Goal: Navigation & Orientation: Find specific page/section

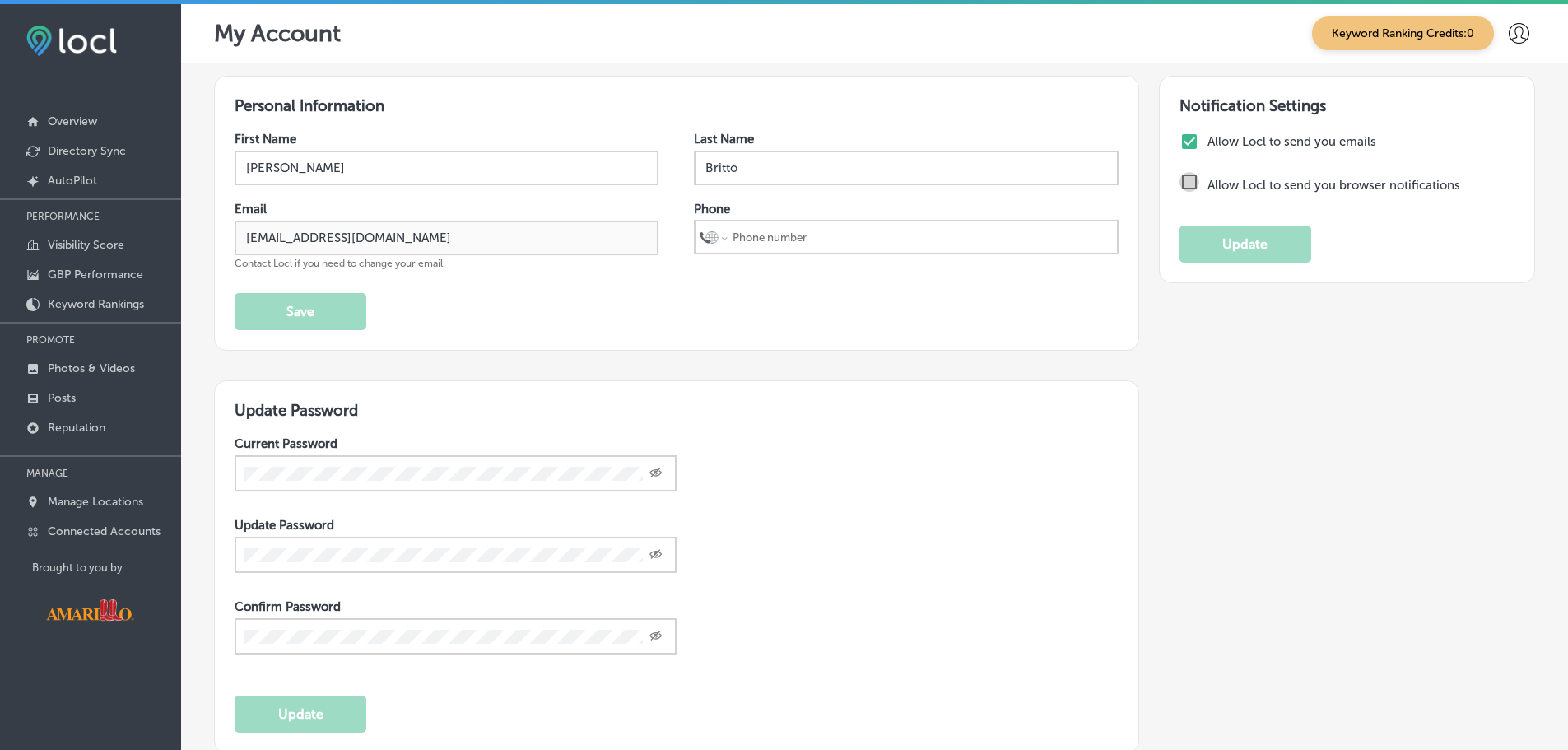
click at [1179, 186] on input "checkbox" at bounding box center [1189, 181] width 20 height 20
checkbox input "false"
click at [1215, 240] on button "Update" at bounding box center [1245, 243] width 132 height 37
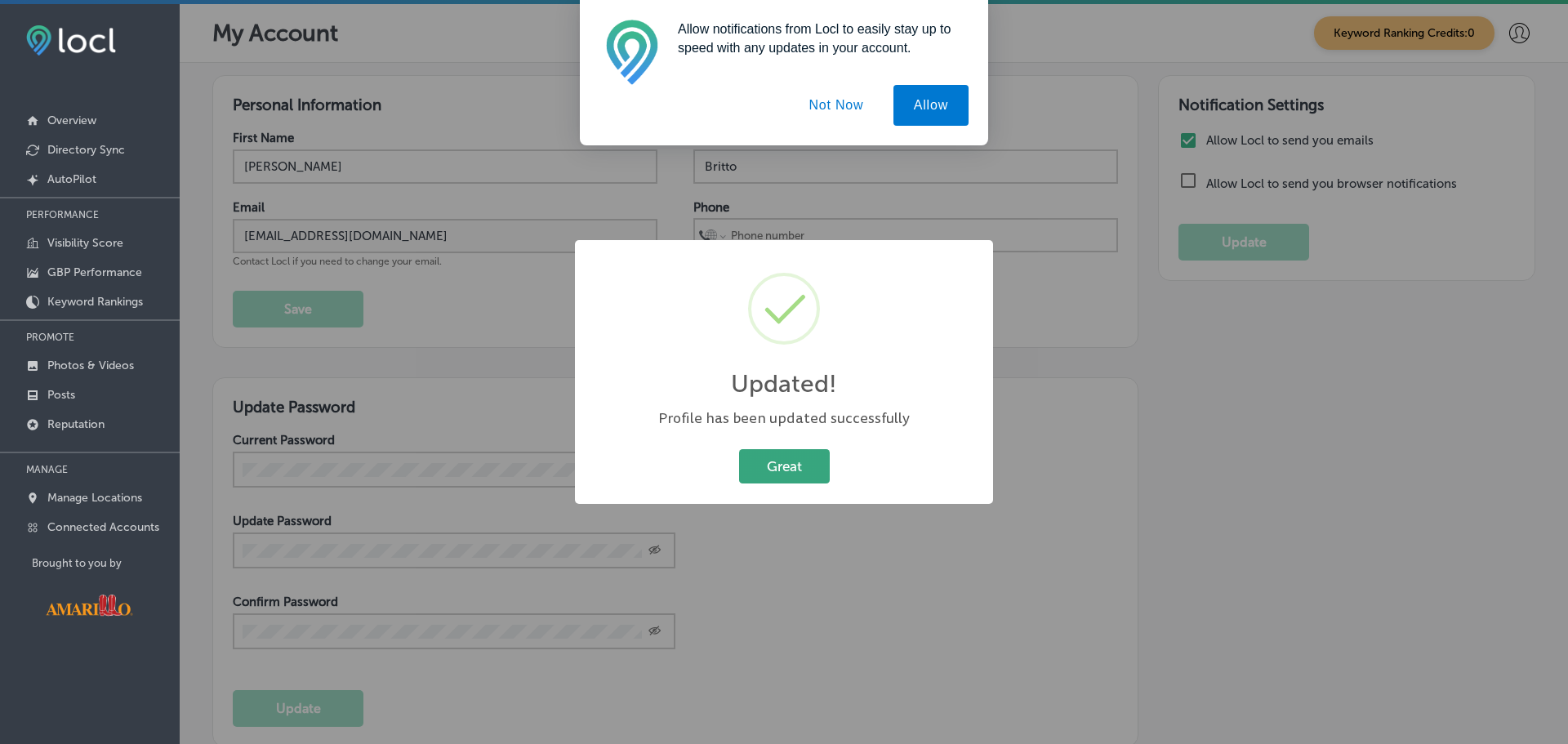
click at [783, 453] on button "Great" at bounding box center [784, 466] width 91 height 34
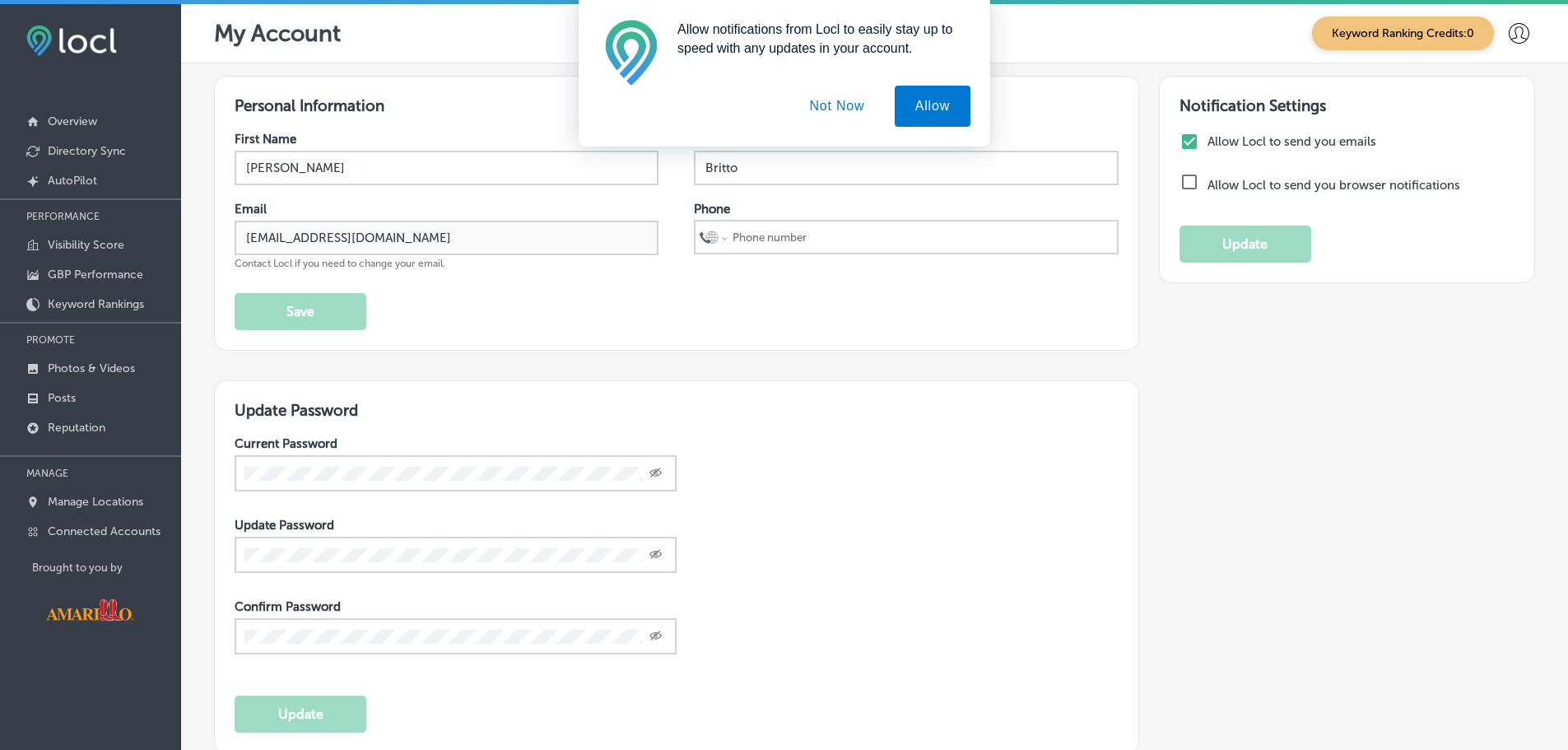
click at [837, 100] on button "Not Now" at bounding box center [836, 106] width 97 height 41
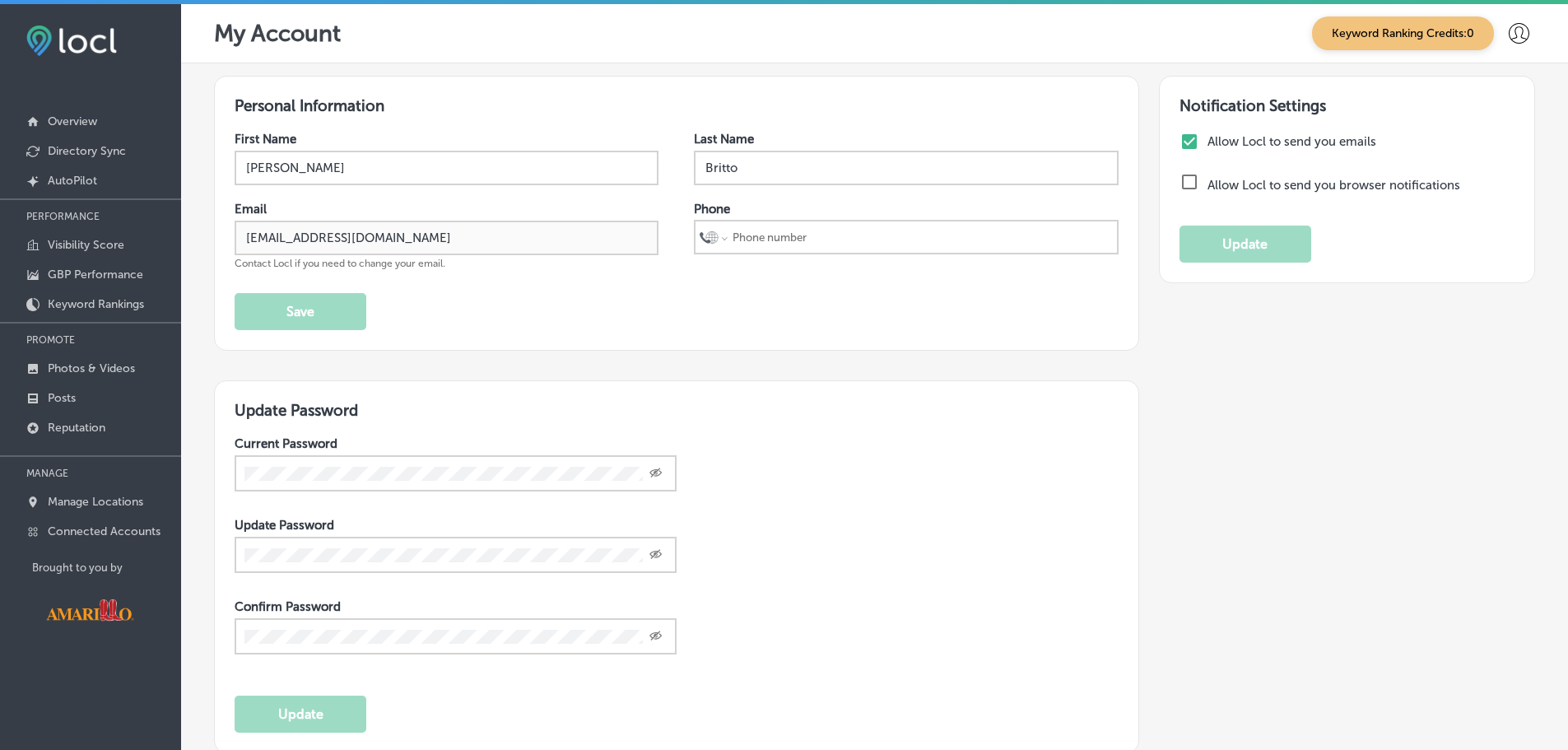
click at [879, 229] on input "tel" at bounding box center [921, 237] width 382 height 32
click at [753, 272] on div "First Name [PERSON_NAME] Last Name [PERSON_NAME] Email [EMAIL_ADDRESS][DOMAIN_N…" at bounding box center [676, 231] width 884 height 198
click at [120, 252] on p "Visibility Score" at bounding box center [86, 245] width 77 height 14
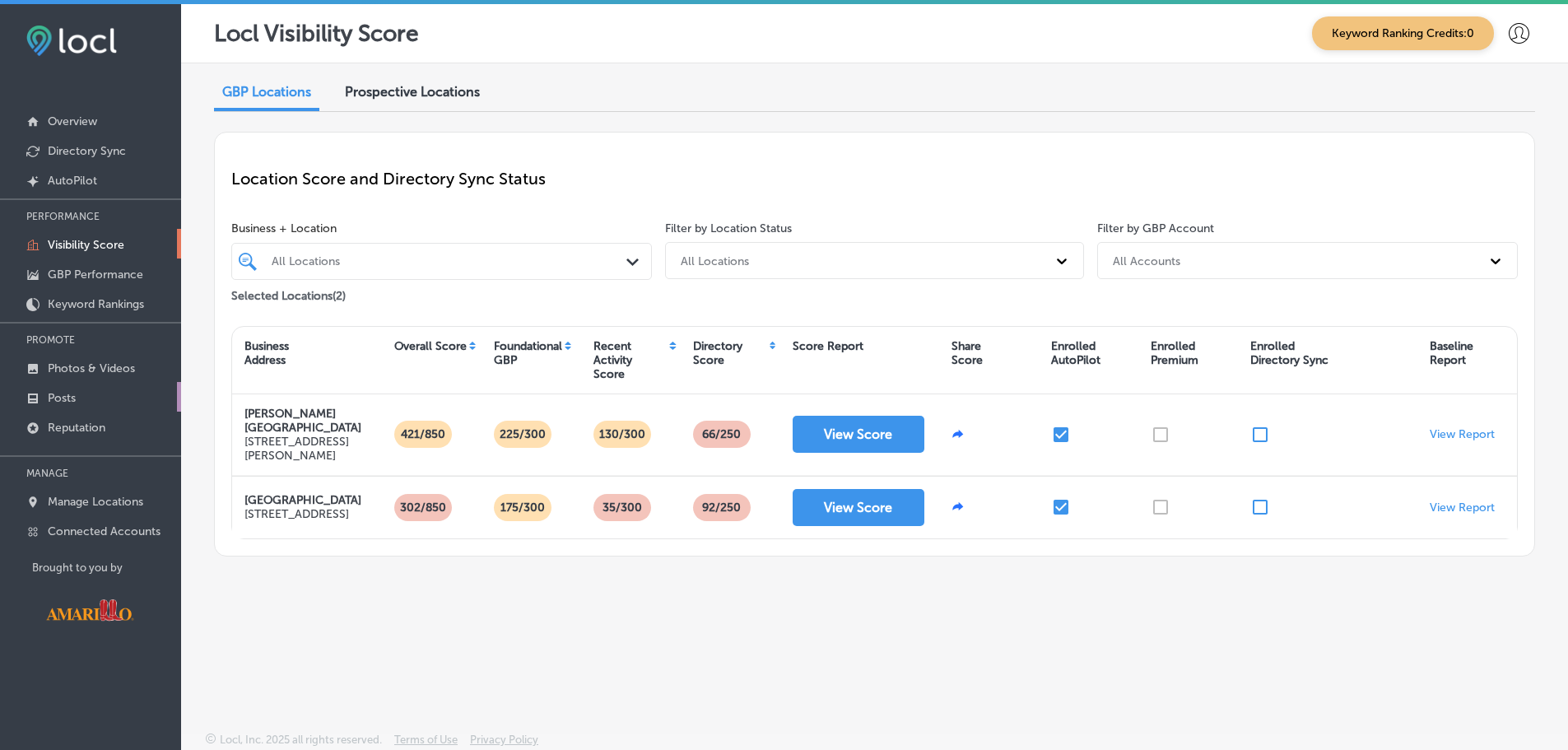
click at [77, 401] on link "Posts" at bounding box center [91, 396] width 181 height 30
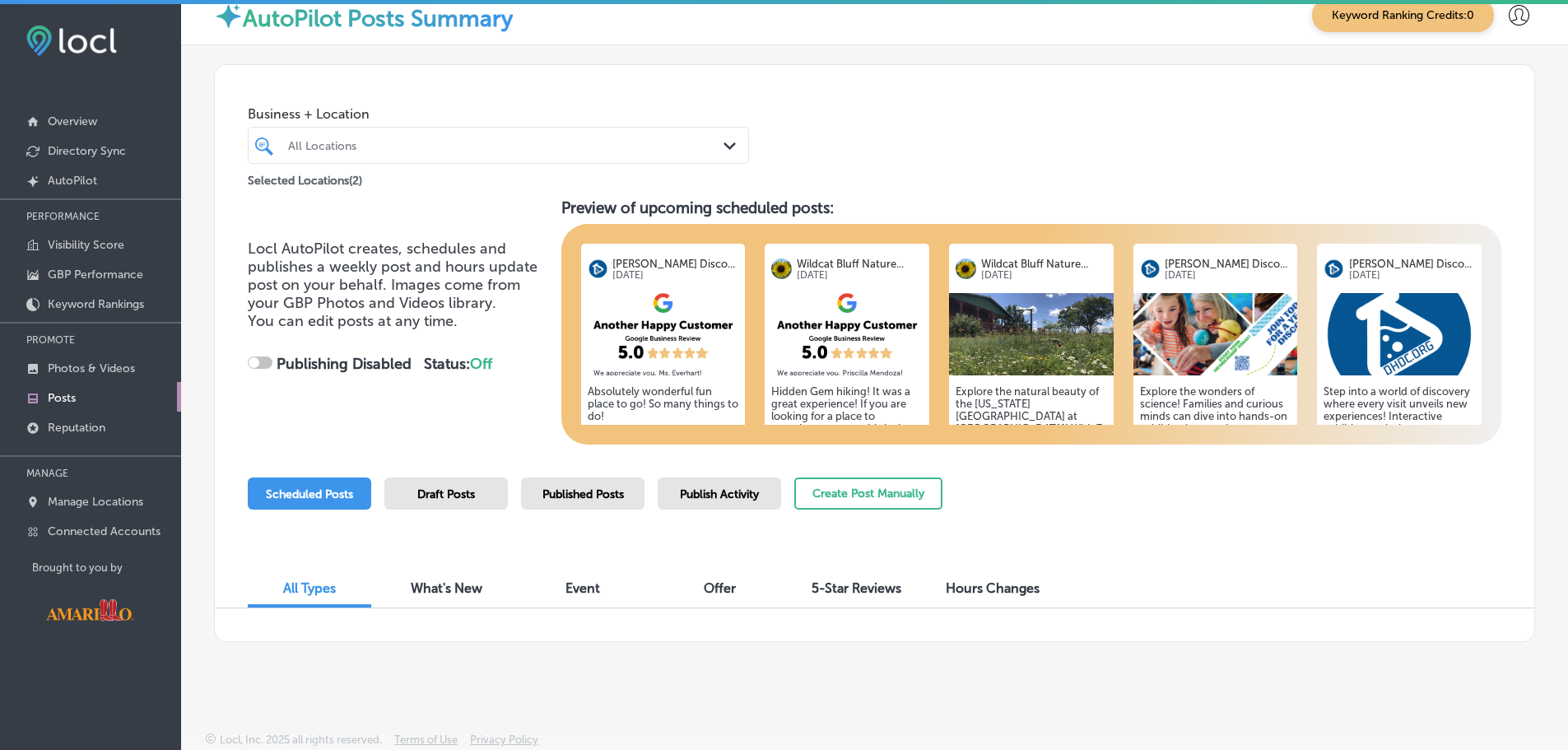
scroll to position [4, 0]
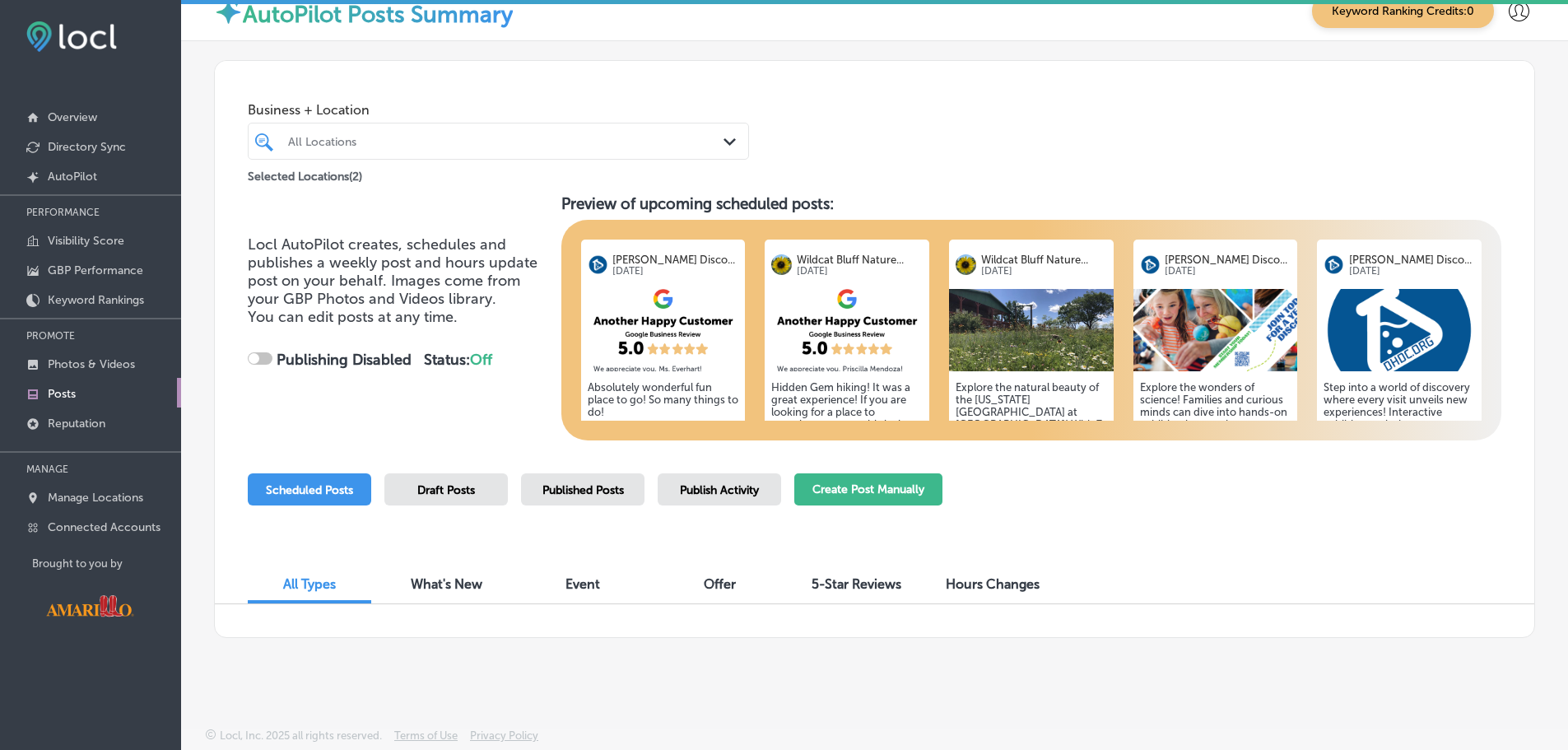
click at [900, 501] on button "Create Post Manually" at bounding box center [869, 489] width 149 height 32
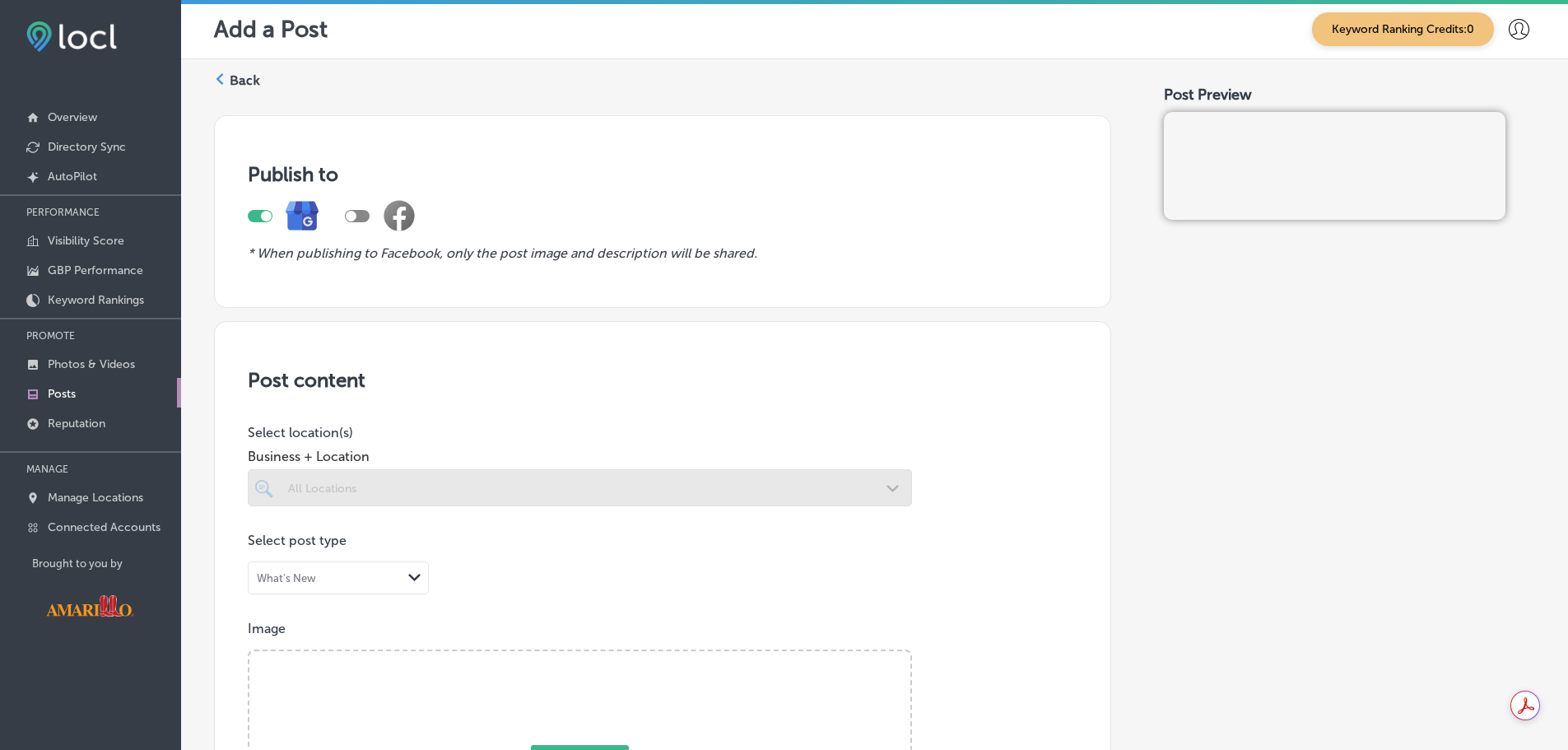
click at [243, 84] on label "Back" at bounding box center [245, 80] width 31 height 18
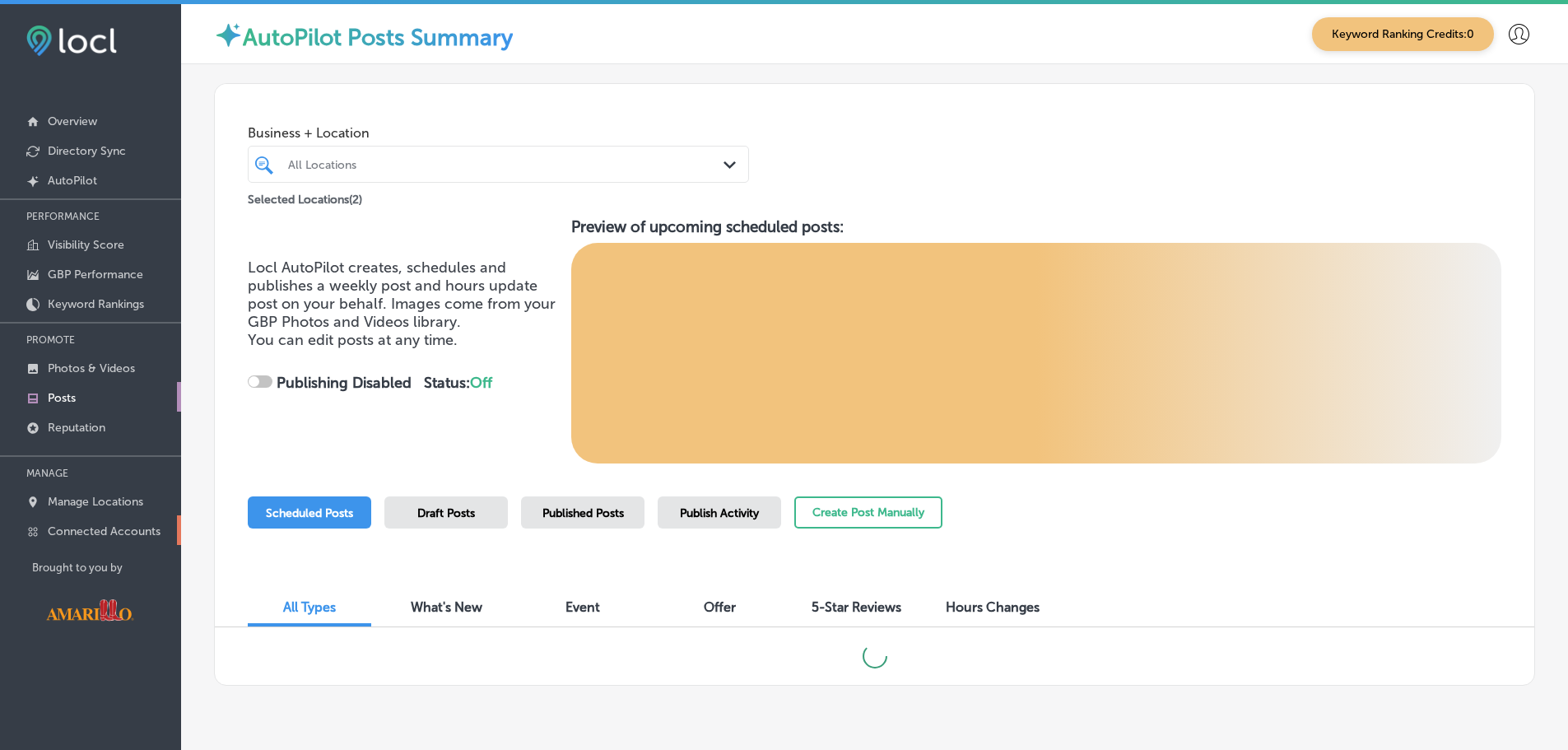
click at [95, 530] on p "Connected Accounts" at bounding box center [104, 531] width 113 height 14
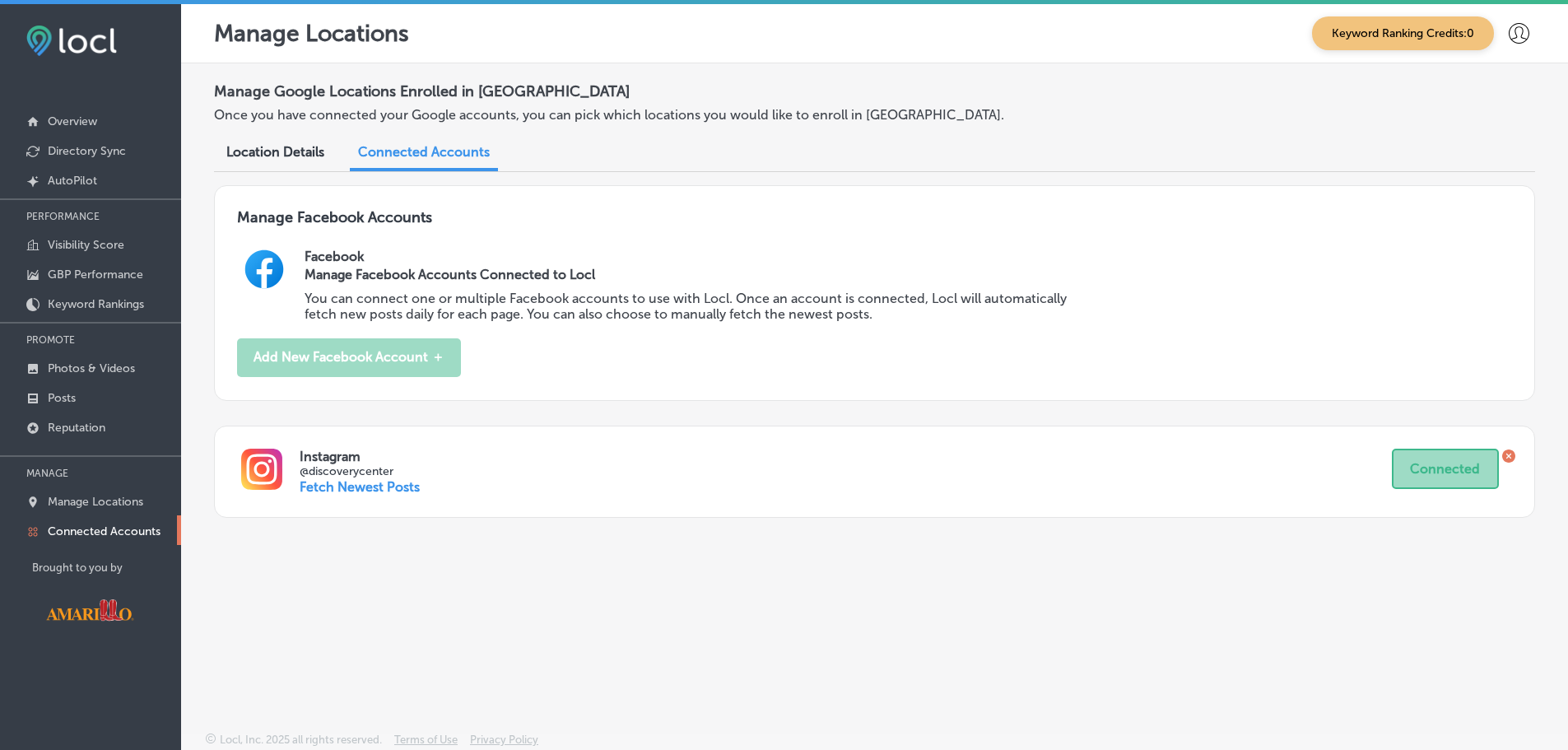
click at [325, 152] on div "Location Details" at bounding box center [276, 153] width 123 height 35
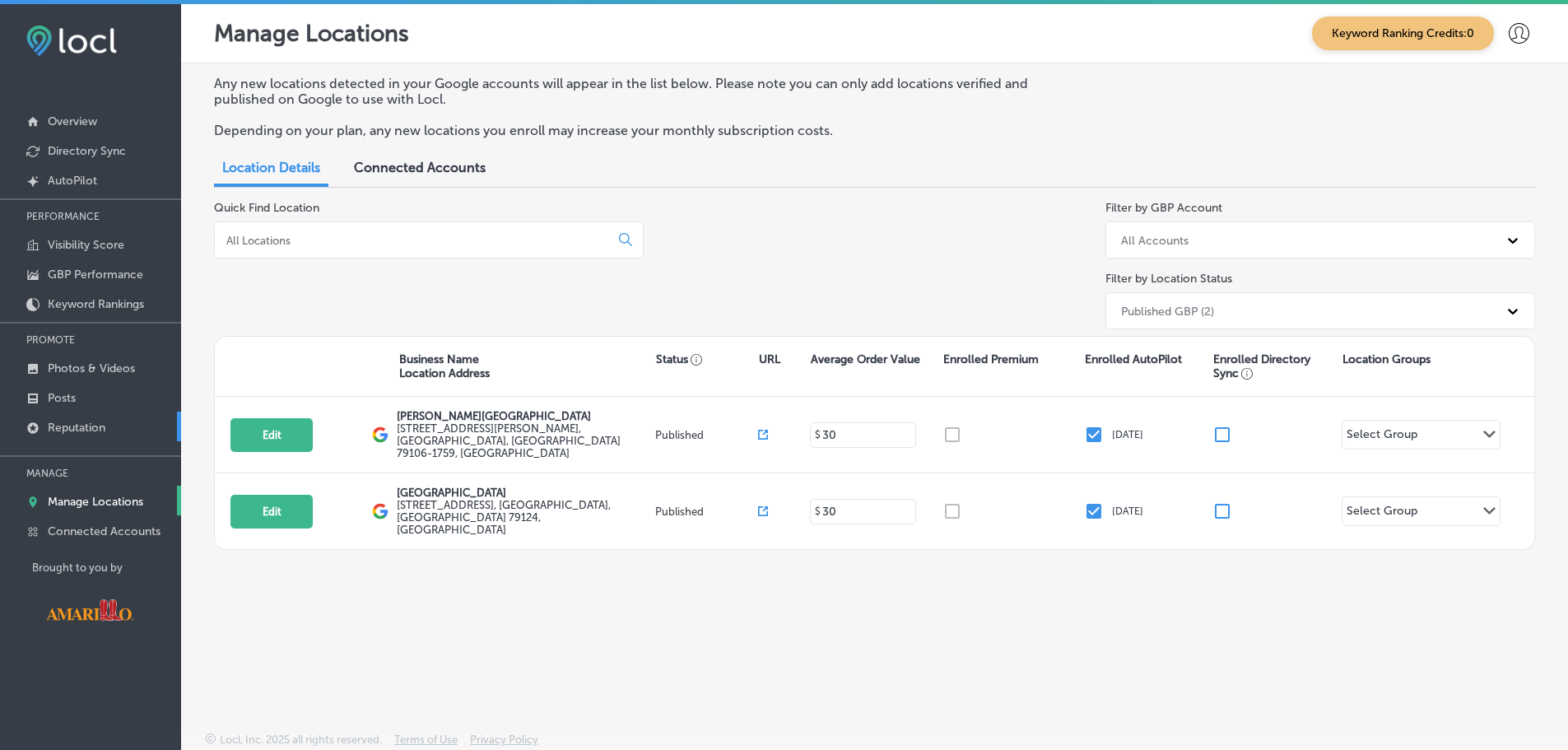
click at [65, 435] on p "Reputation" at bounding box center [76, 428] width 57 height 14
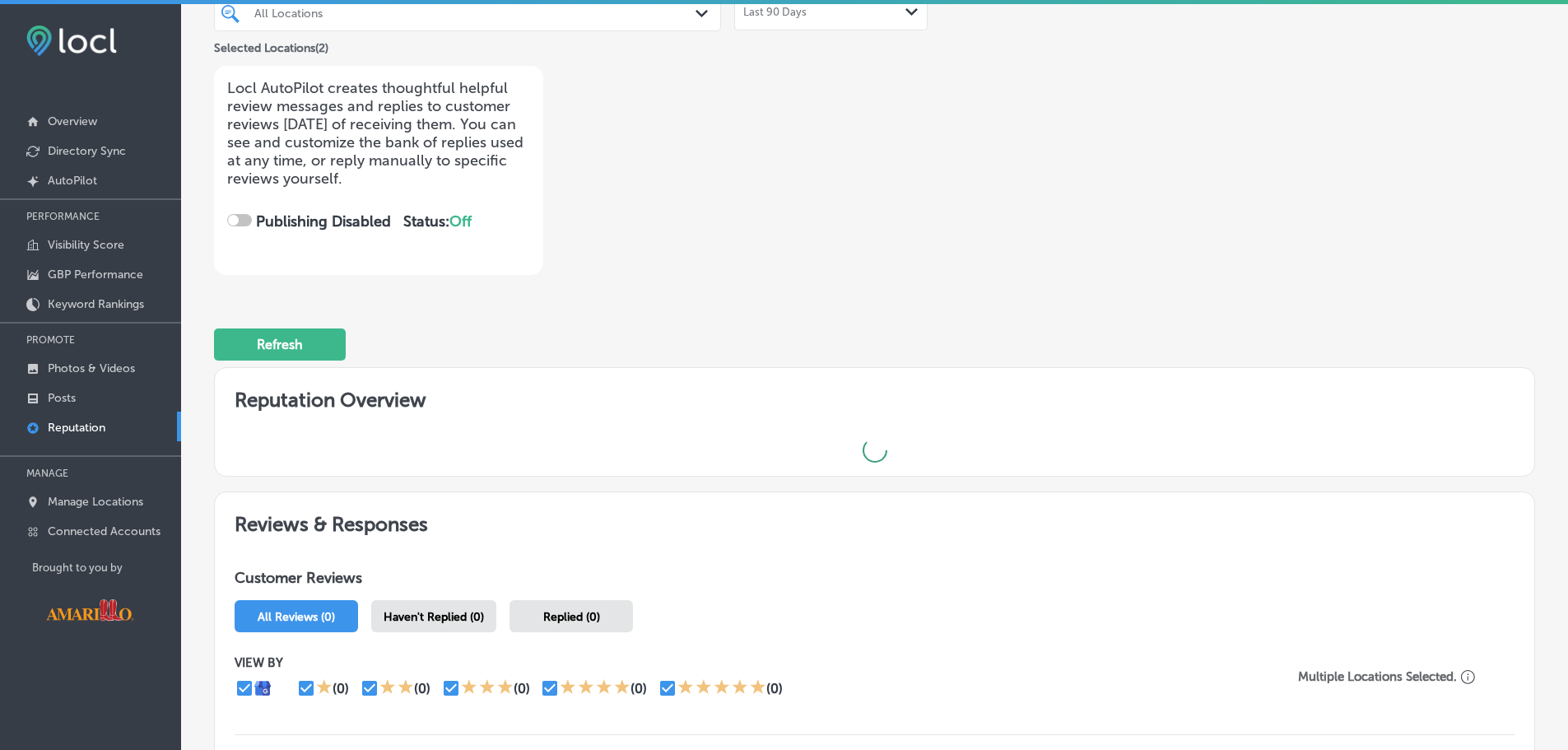
checkbox input "true"
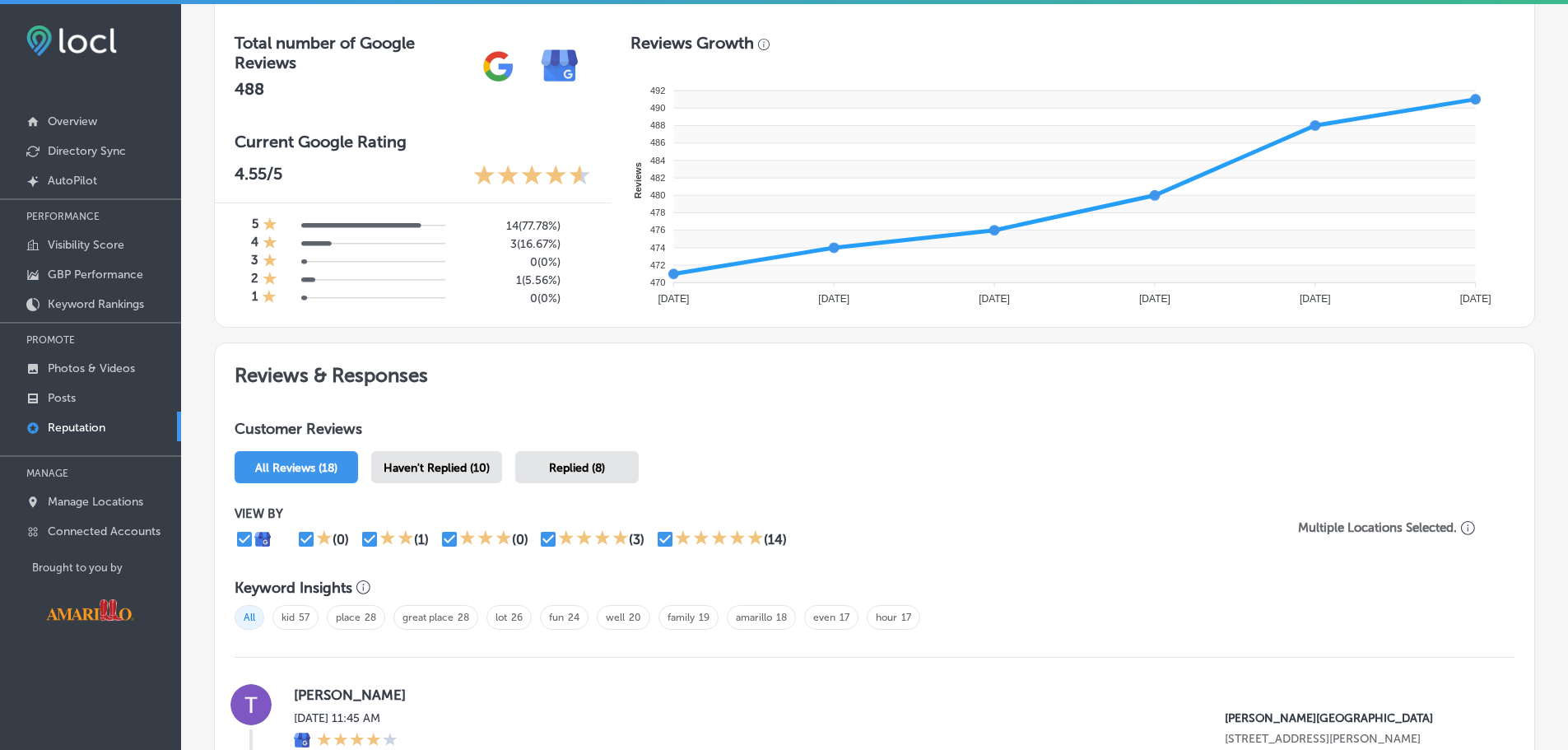
scroll to position [823, 0]
